Goal: Information Seeking & Learning: Understand process/instructions

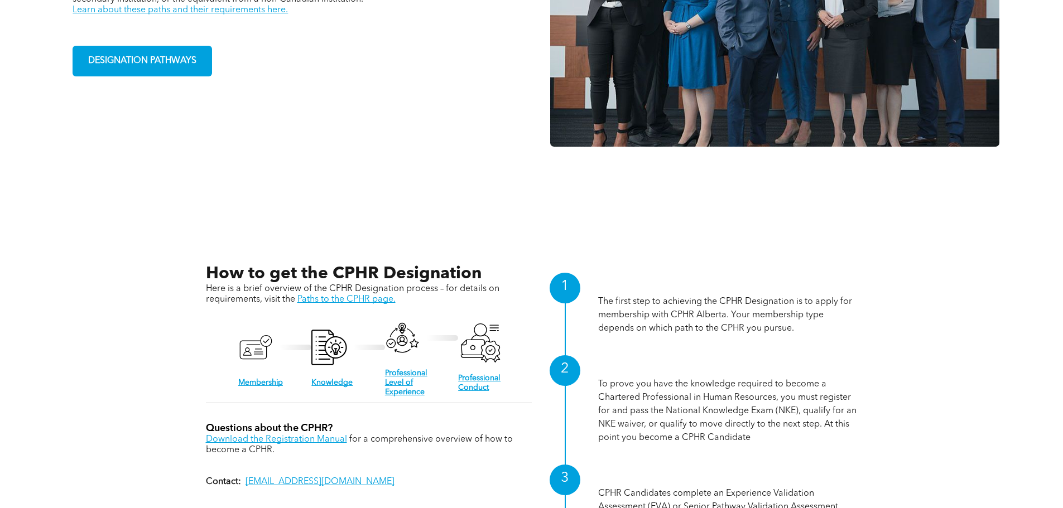
scroll to position [948, 0]
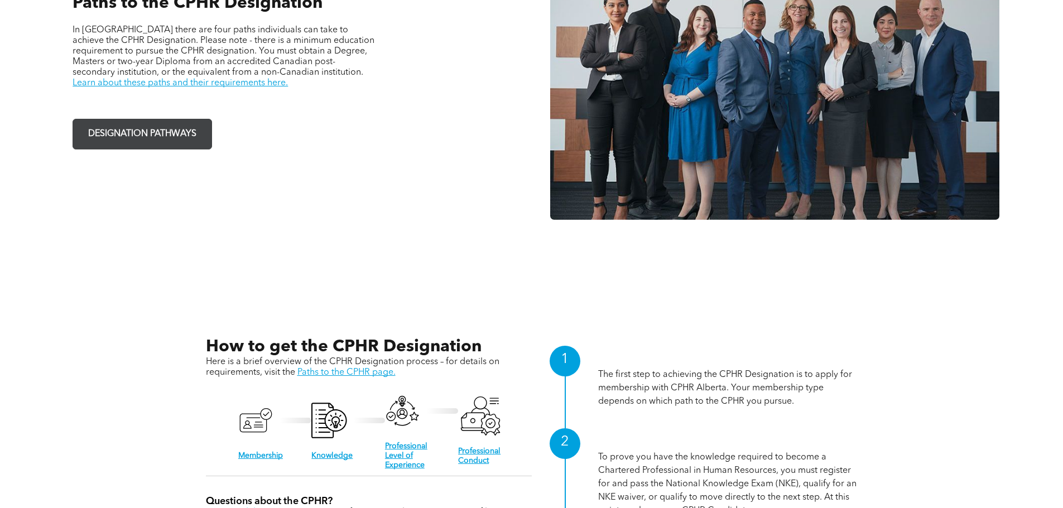
click at [144, 142] on span "DESIGNATION PATHWAYS" at bounding box center [142, 134] width 116 height 22
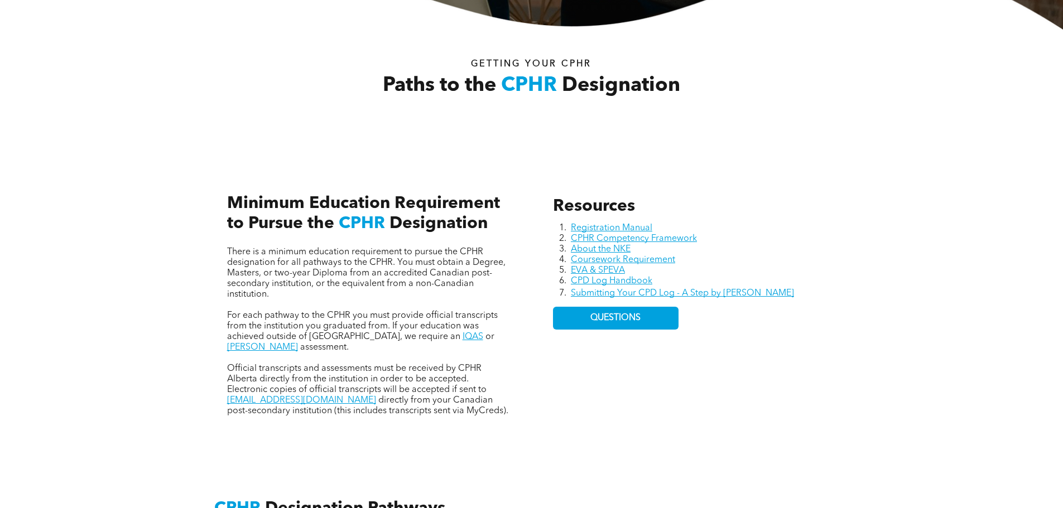
scroll to position [390, 0]
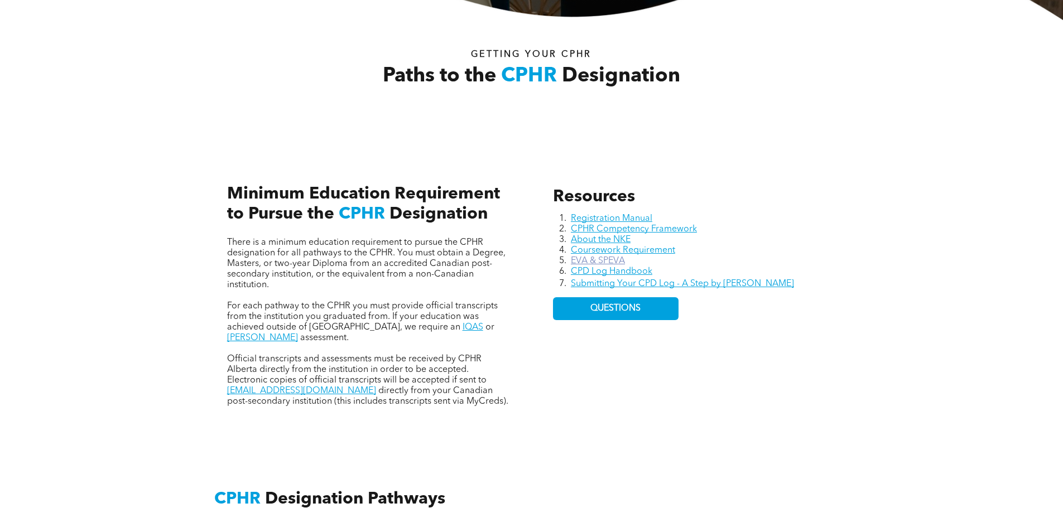
click at [586, 262] on link "EVA & SPEVA" at bounding box center [598, 261] width 54 height 9
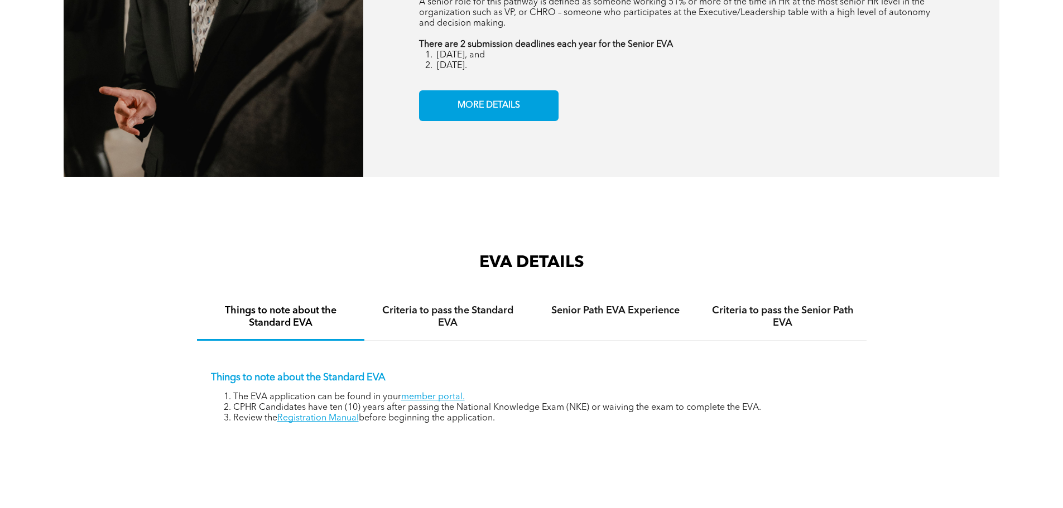
scroll to position [1618, 0]
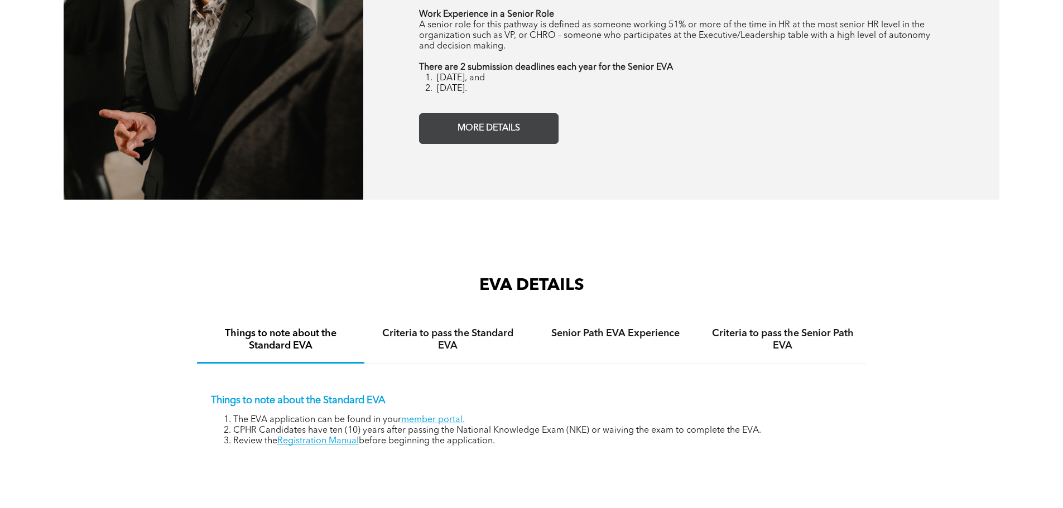
click at [502, 113] on link "MORE DETAILS" at bounding box center [488, 128] width 139 height 31
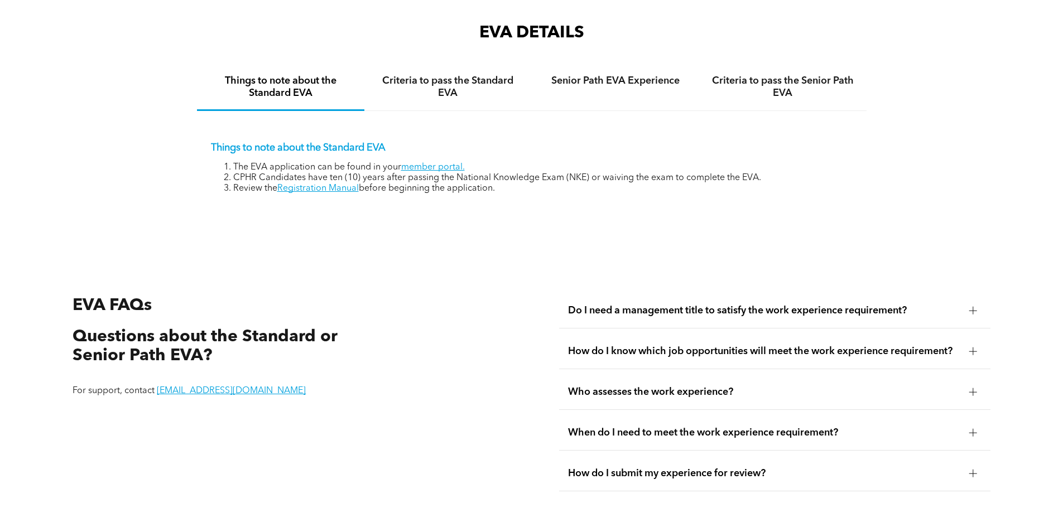
scroll to position [1815, 0]
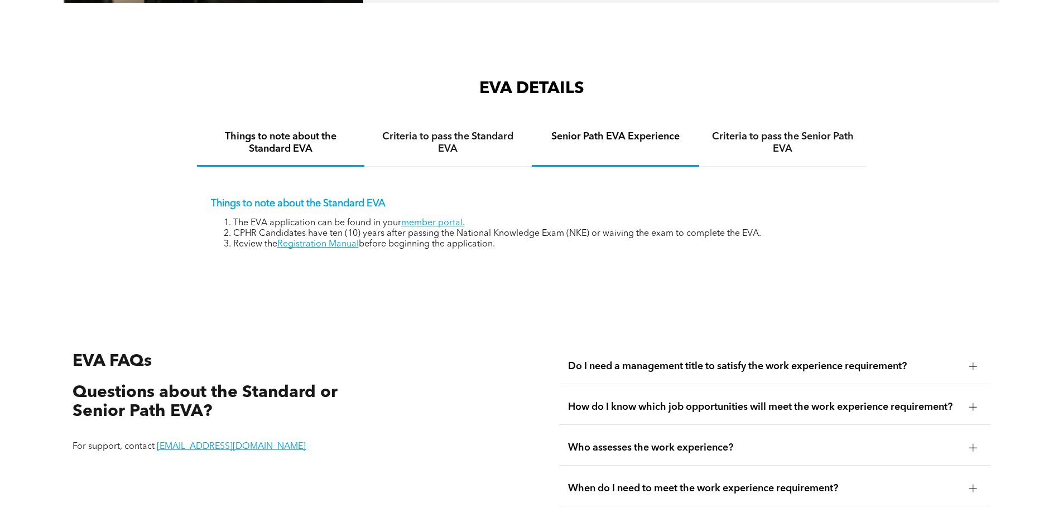
click at [585, 131] on h4 "Senior Path EVA Experience" at bounding box center [615, 137] width 147 height 12
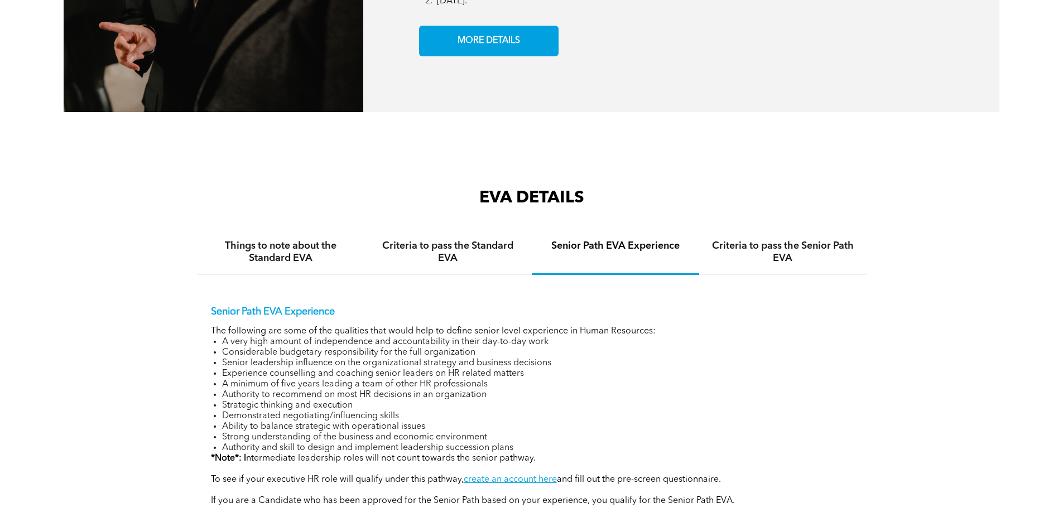
scroll to position [1759, 0]
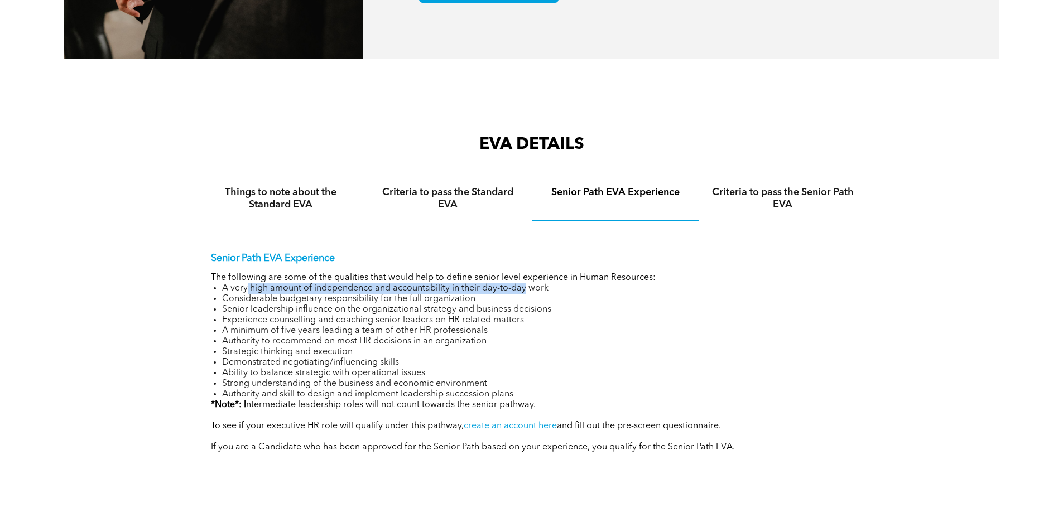
drag, startPoint x: 245, startPoint y: 274, endPoint x: 491, endPoint y: 274, distance: 246.0
click at [521, 283] on li "A very high amount of independence and accountability in their day-to-day work" at bounding box center [537, 288] width 630 height 11
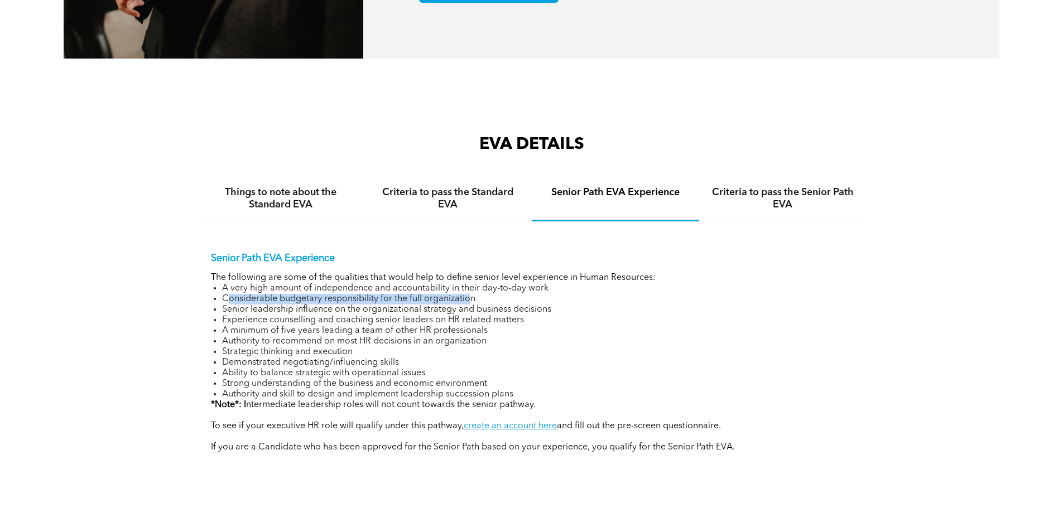
drag, startPoint x: 228, startPoint y: 283, endPoint x: 471, endPoint y: 283, distance: 243.2
click at [471, 294] on li "Considerable budgetary responsibility for the full organization" at bounding box center [537, 299] width 630 height 11
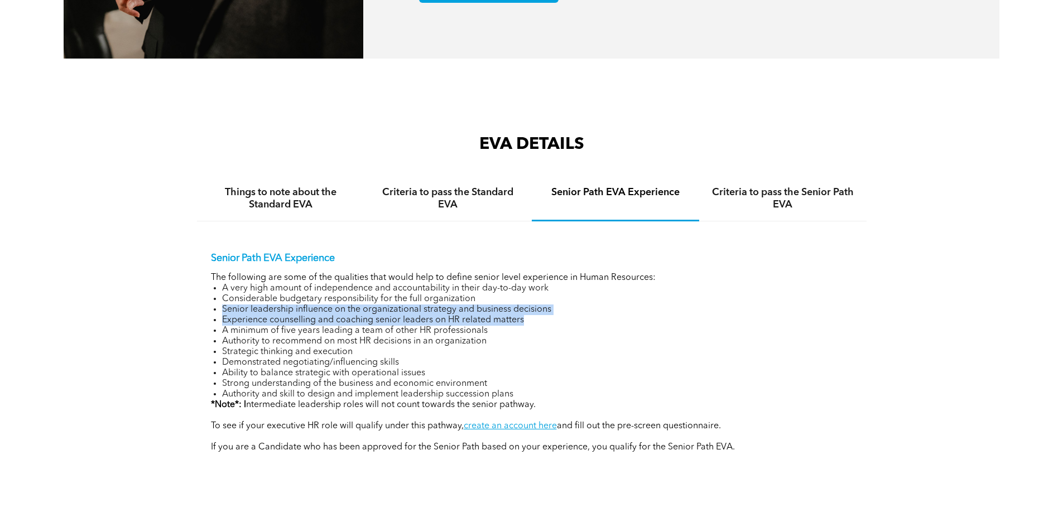
drag, startPoint x: 222, startPoint y: 298, endPoint x: 529, endPoint y: 307, distance: 307.5
click at [529, 307] on ul "A very high amount of independence and accountability in their day-to-day work …" at bounding box center [531, 341] width 641 height 117
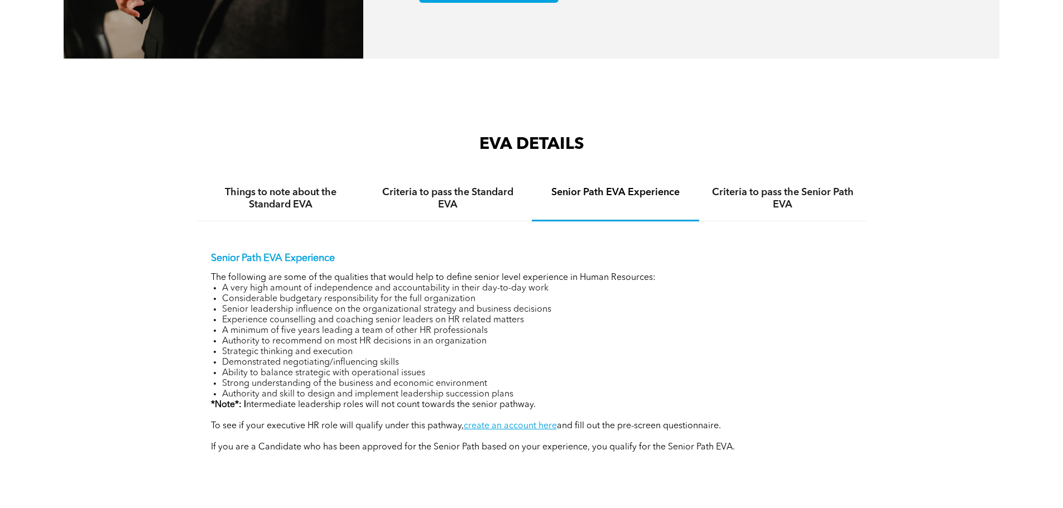
click at [605, 347] on li "Strategic thinking and execution" at bounding box center [537, 352] width 630 height 11
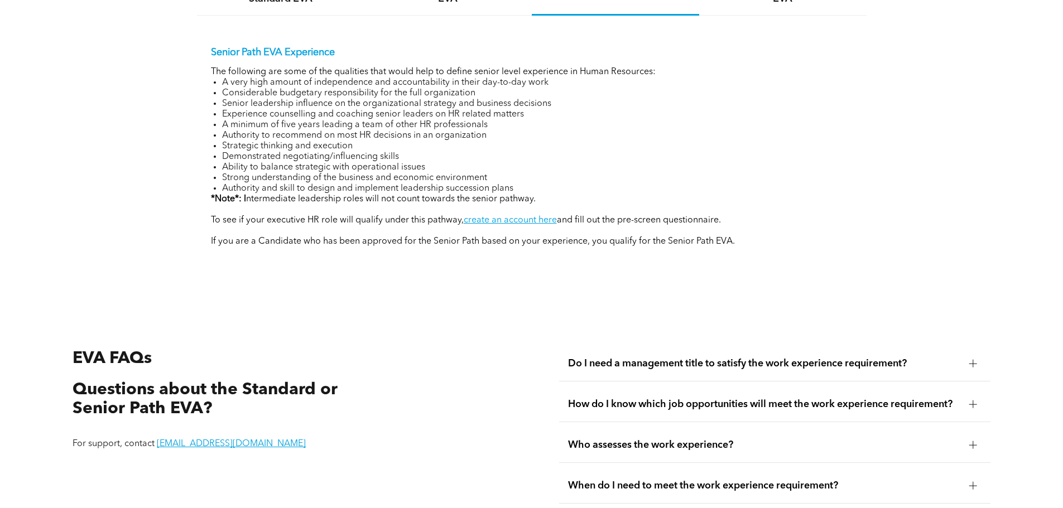
scroll to position [1982, 0]
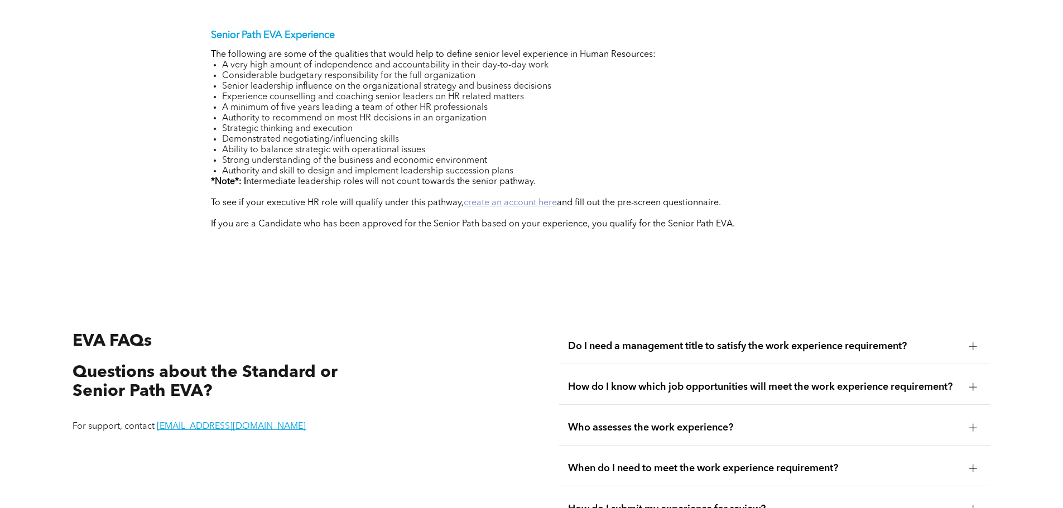
click at [484, 199] on link "create an account here" at bounding box center [510, 203] width 93 height 9
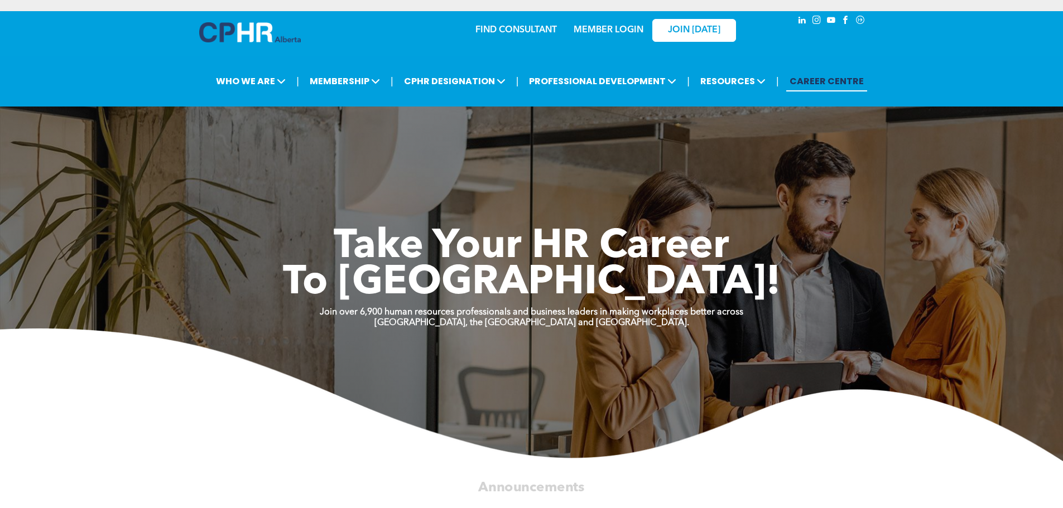
click at [610, 29] on link "MEMBER LOGIN" at bounding box center [608, 30] width 70 height 9
